Goal: Find specific page/section: Find specific page/section

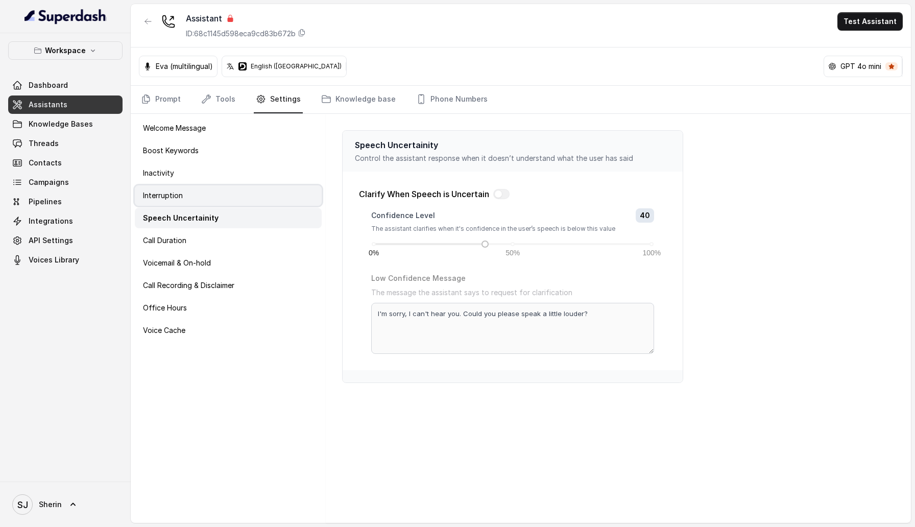
click at [257, 195] on div "Interruption" at bounding box center [228, 195] width 187 height 20
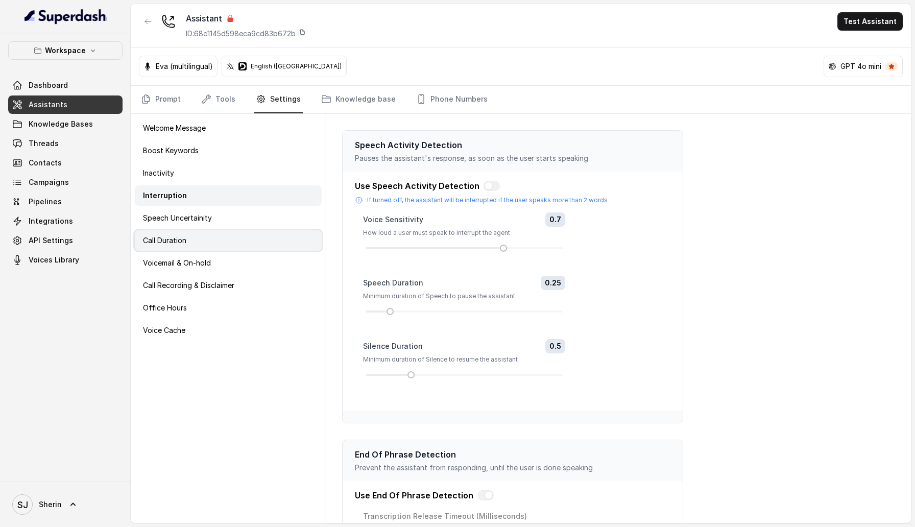
click at [252, 244] on div "Call Duration" at bounding box center [228, 240] width 187 height 20
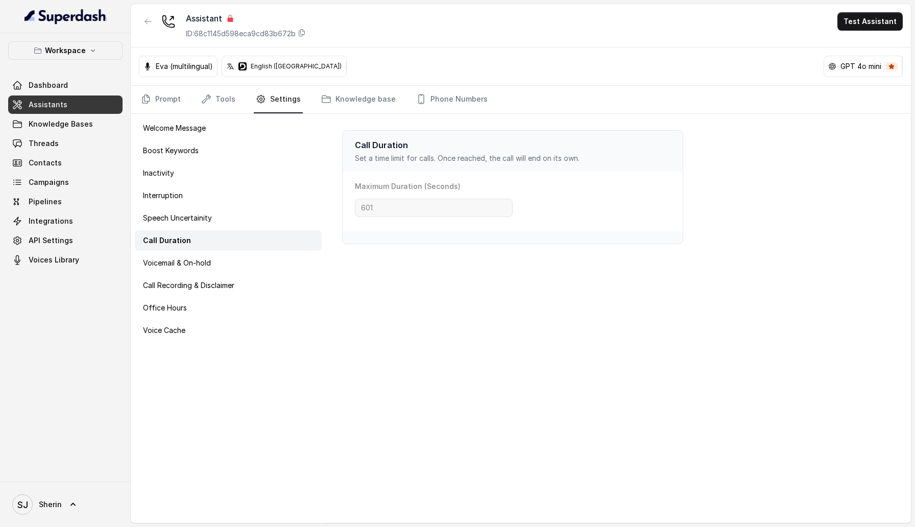
click at [249, 273] on div "Welcome Message Boost Keywords Inactivity Interruption Speech Uncertainity Call…" at bounding box center [228, 318] width 195 height 409
click at [251, 264] on div "Voicemail & On-hold" at bounding box center [228, 263] width 187 height 20
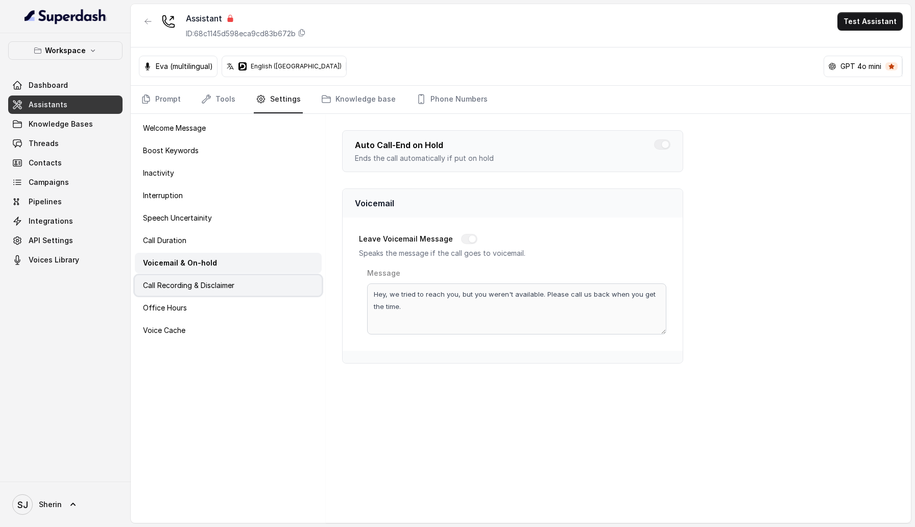
click at [248, 286] on div "Call Recording & Disclaimer" at bounding box center [228, 285] width 187 height 20
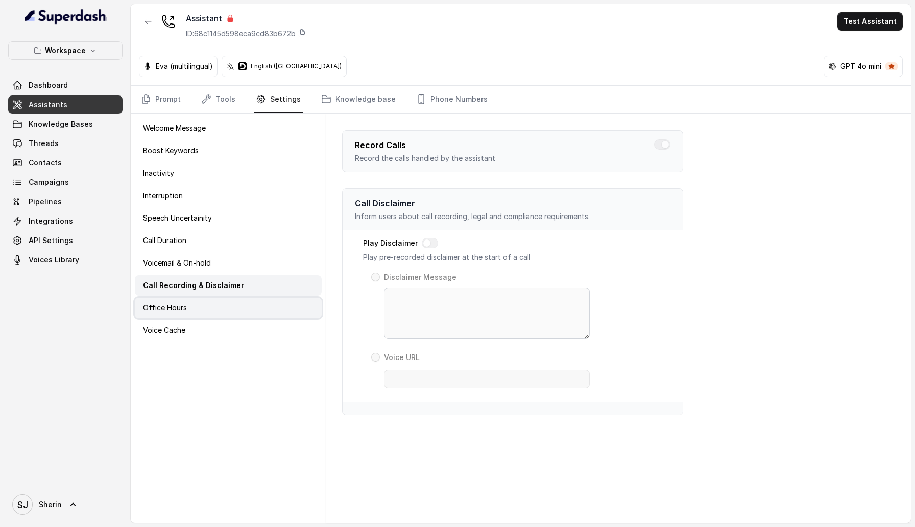
click at [244, 309] on div "Office Hours" at bounding box center [228, 308] width 187 height 20
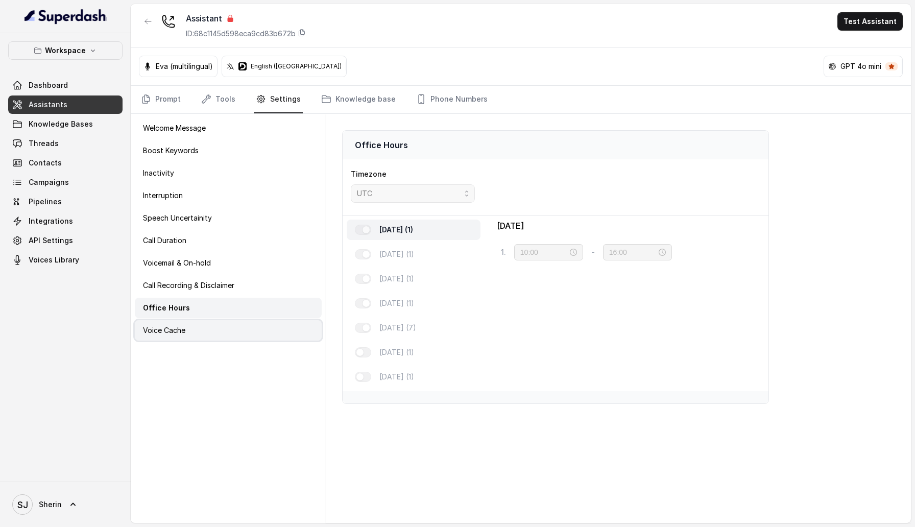
click at [243, 325] on div "Voice Cache" at bounding box center [228, 330] width 187 height 20
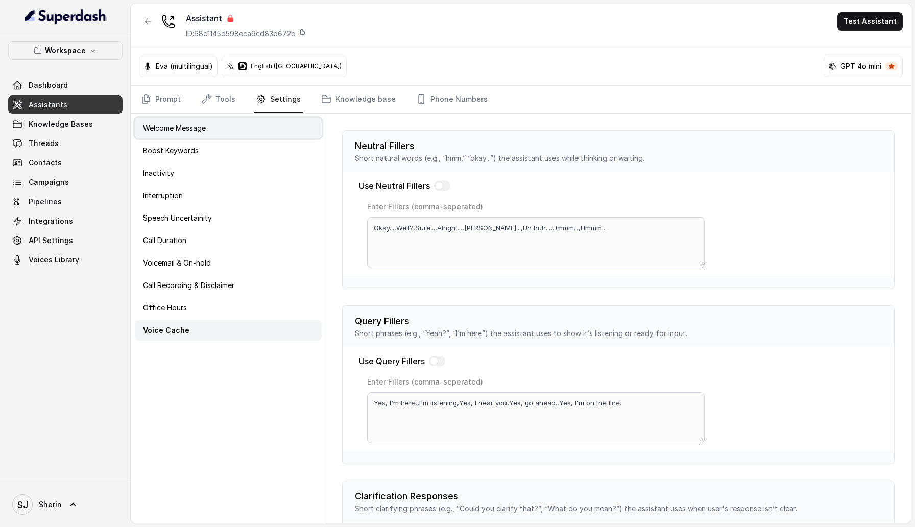
click at [244, 135] on div "Welcome Message" at bounding box center [228, 128] width 187 height 20
